Goal: Find contact information: Find contact information

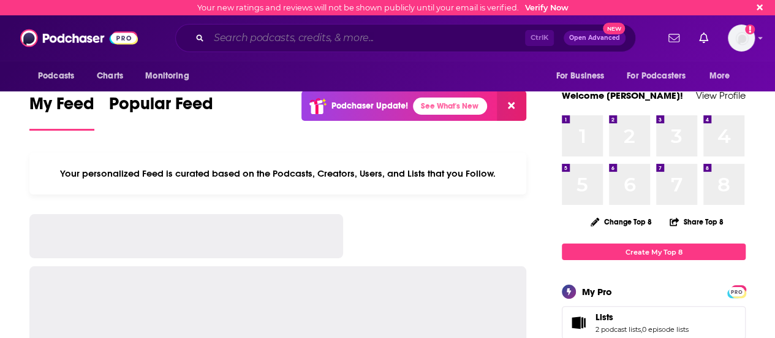
click at [364, 37] on input "Search podcasts, credits, & more..." at bounding box center [367, 38] width 316 height 20
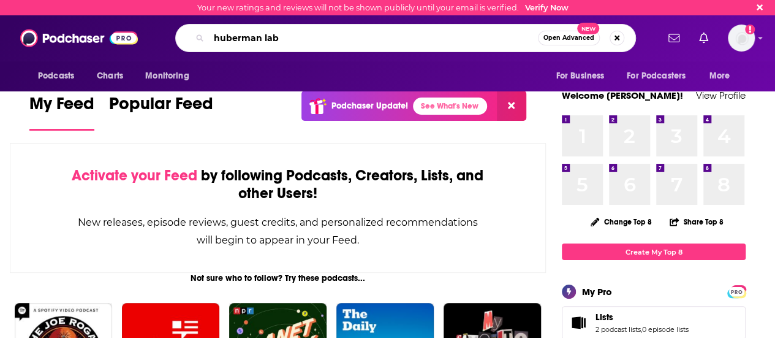
type input "huberman lab"
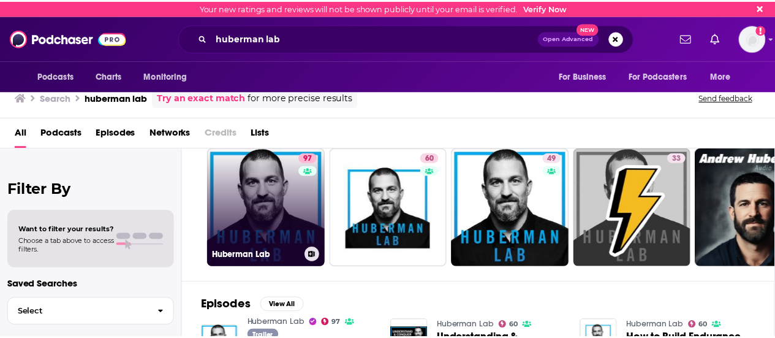
scroll to position [35, 0]
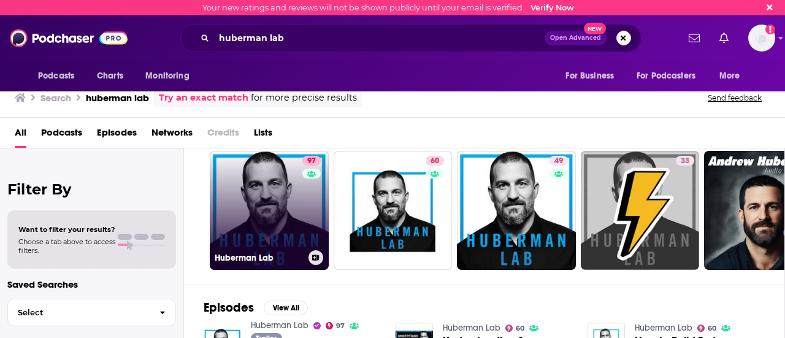
click at [259, 193] on link "97 Huberman Lab" at bounding box center [269, 210] width 119 height 119
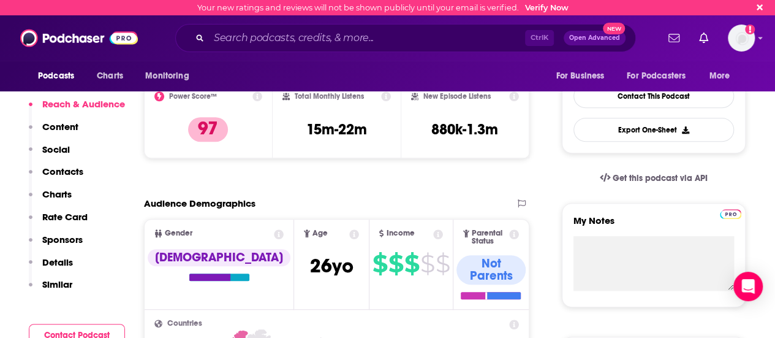
scroll to position [295, 0]
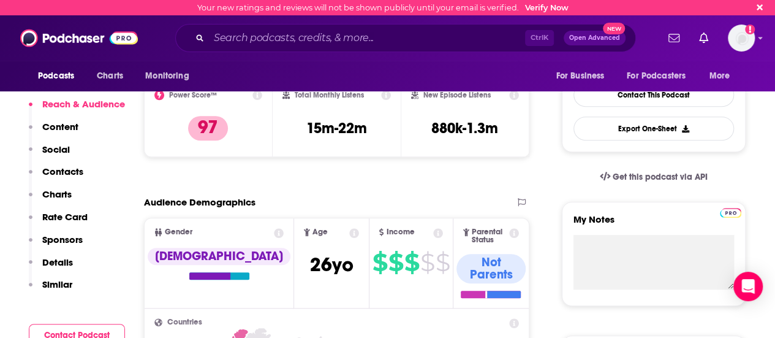
click at [392, 147] on div "Total Monthly Listens 15m-22m" at bounding box center [337, 118] width 129 height 77
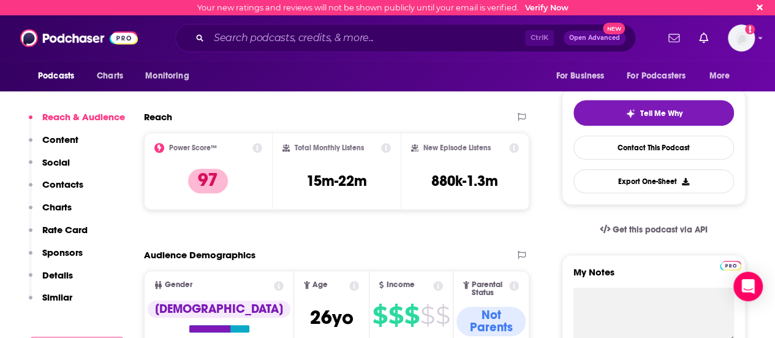
scroll to position [0, 0]
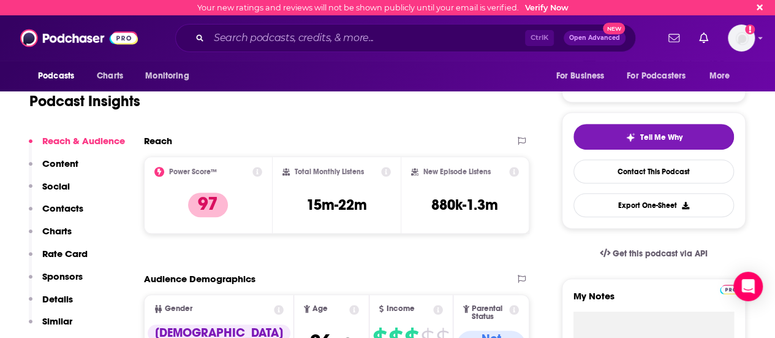
click at [75, 204] on p "Contacts" at bounding box center [62, 208] width 41 height 12
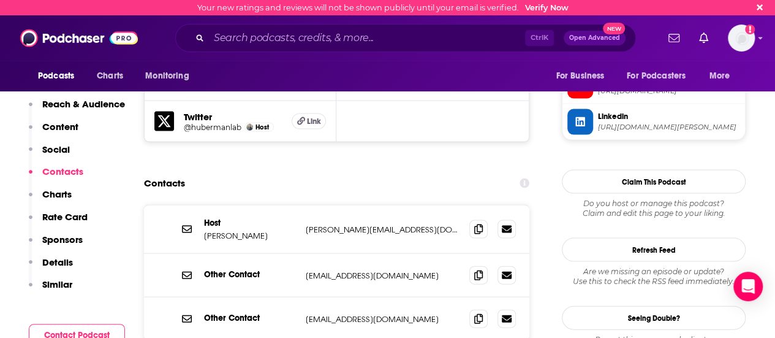
scroll to position [1192, 0]
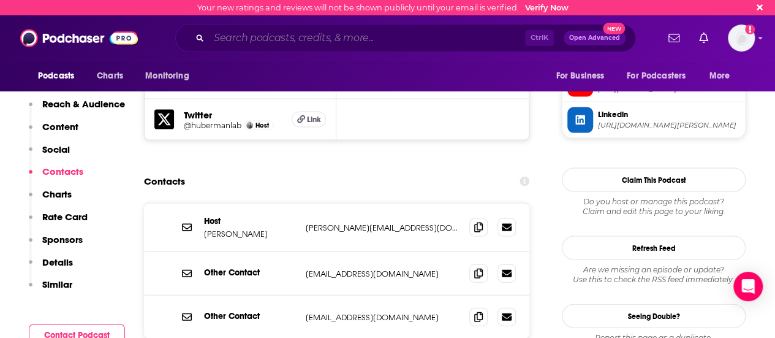
click at [327, 32] on input "Search podcasts, credits, & more..." at bounding box center [367, 38] width 316 height 20
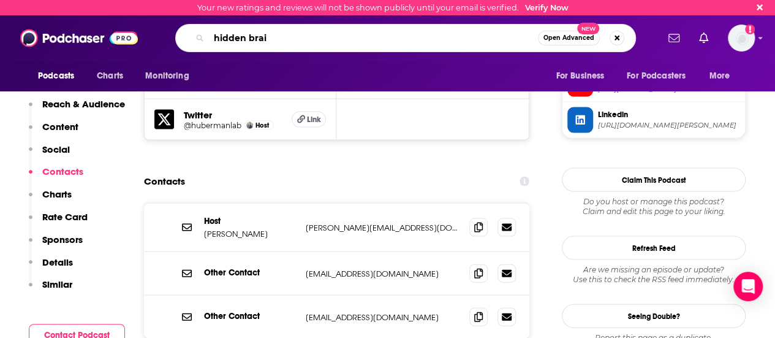
type input "hidden brain"
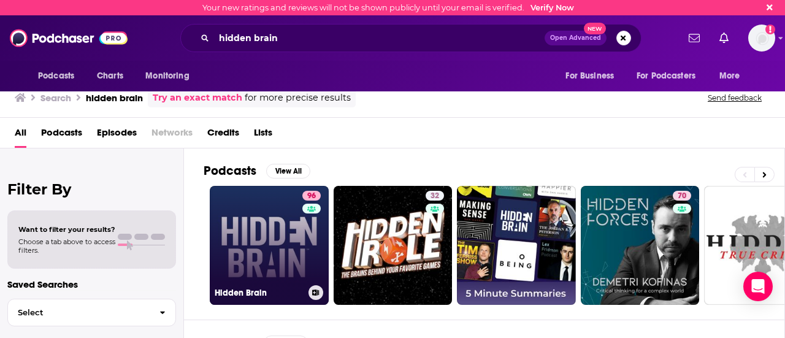
click at [253, 218] on link "96 Hidden Brain" at bounding box center [269, 245] width 119 height 119
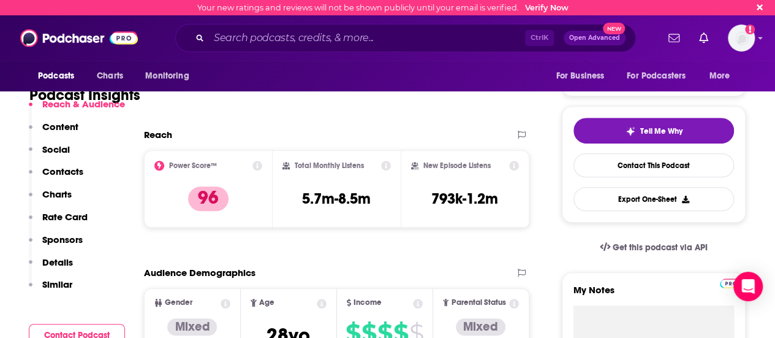
click at [76, 170] on p "Contacts" at bounding box center [62, 172] width 41 height 12
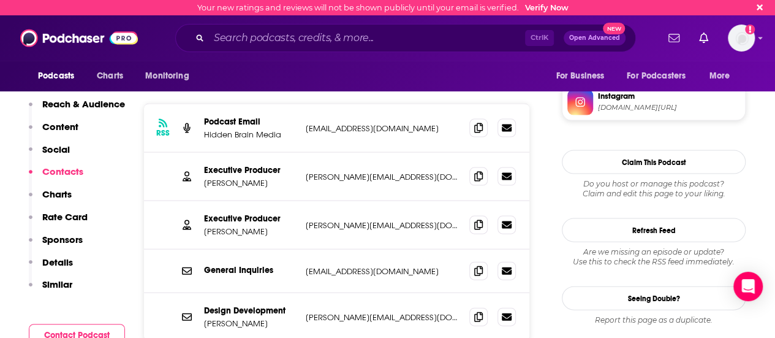
scroll to position [1222, 0]
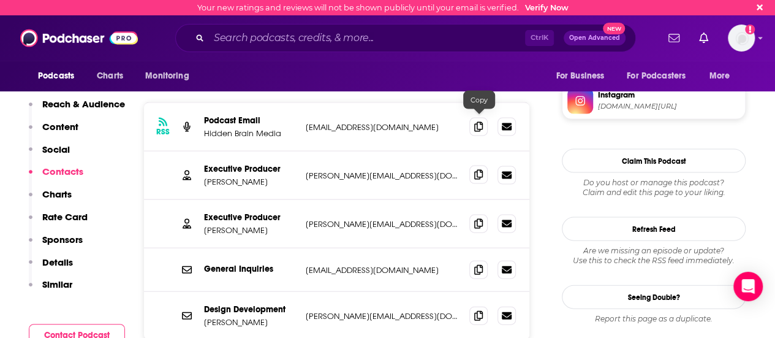
click at [478, 166] on span at bounding box center [479, 175] width 18 height 18
